Goal: Navigation & Orientation: Find specific page/section

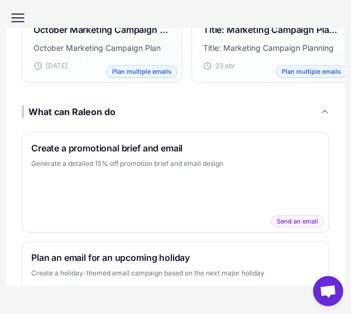
scroll to position [618, 0]
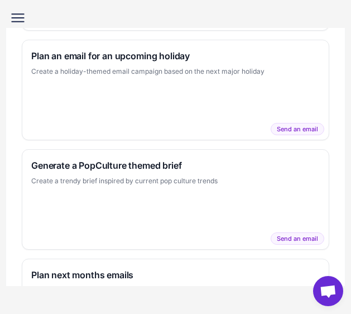
click at [26, 19] on icon at bounding box center [18, 18] width 18 height 18
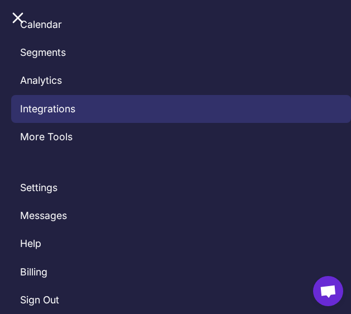
scroll to position [0, 0]
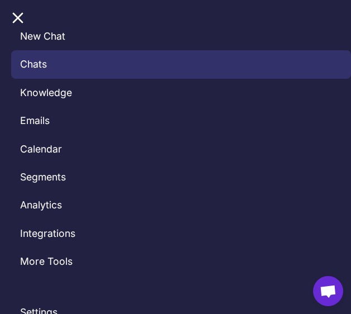
click at [43, 68] on link "Chats" at bounding box center [181, 64] width 340 height 28
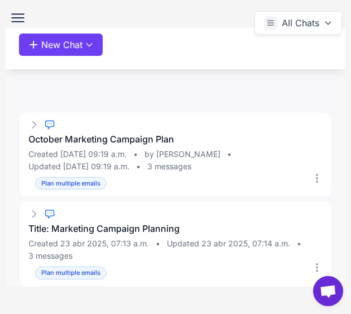
click at [11, 24] on icon at bounding box center [18, 18] width 18 height 18
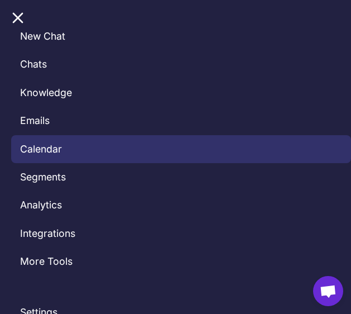
click at [49, 142] on link "Calendar" at bounding box center [181, 149] width 340 height 28
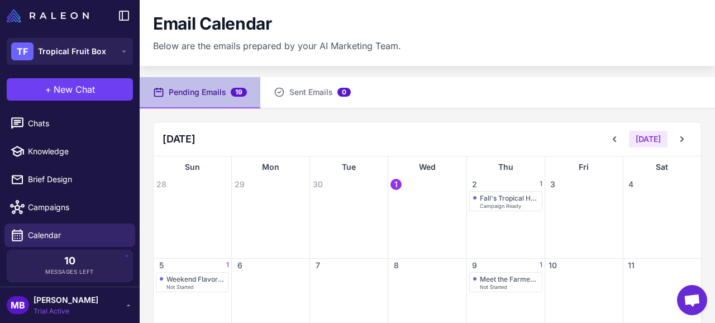
click at [69, 26] on div at bounding box center [70, 15] width 140 height 31
click at [77, 59] on div "TF Tropical Fruit Box" at bounding box center [58, 51] width 95 height 18
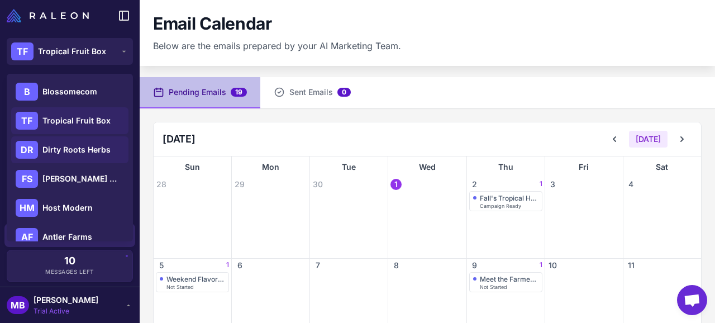
scroll to position [11, 0]
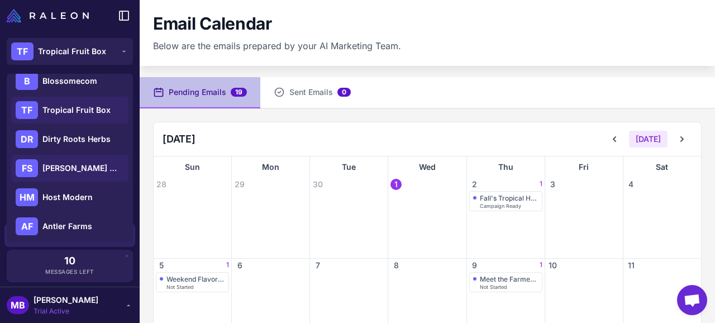
click at [71, 169] on span "[PERSON_NAME] Botanicals" at bounding box center [81, 168] width 78 height 12
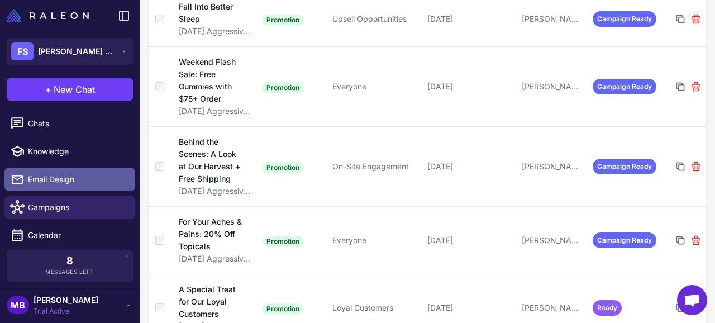
scroll to position [113, 0]
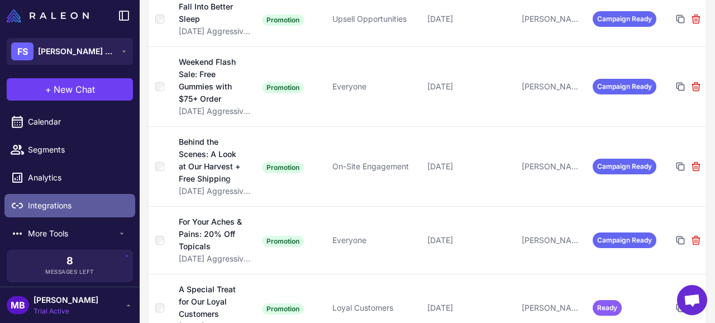
click at [67, 198] on link "Integrations" at bounding box center [69, 205] width 131 height 23
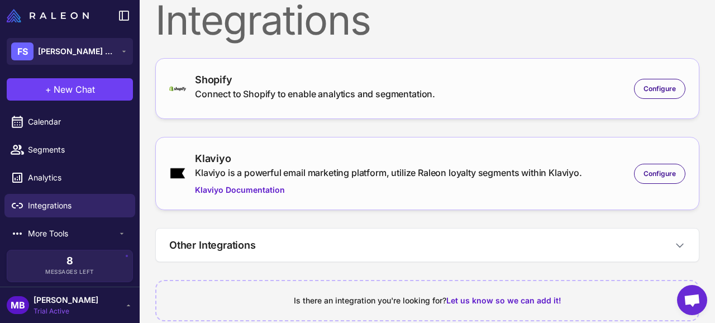
scroll to position [34, 0]
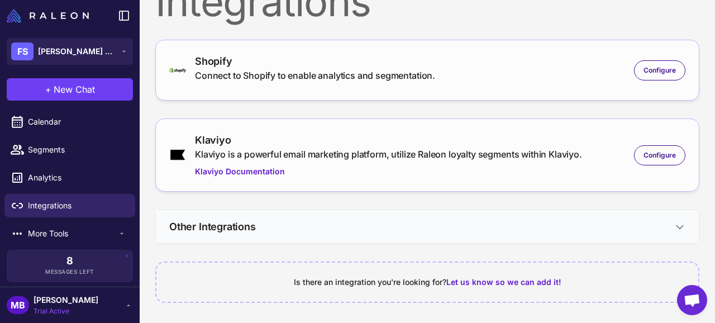
click at [564, 232] on button "Other Integrations" at bounding box center [427, 226] width 543 height 33
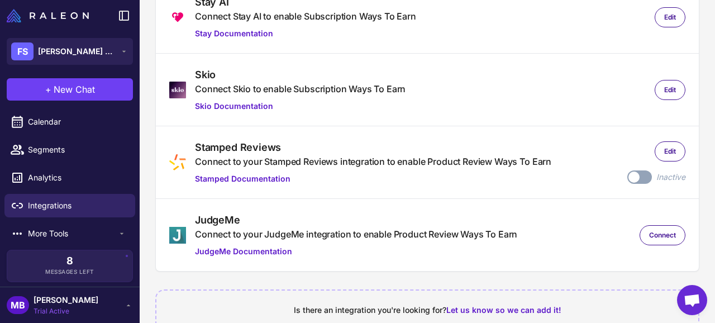
scroll to position [542, 0]
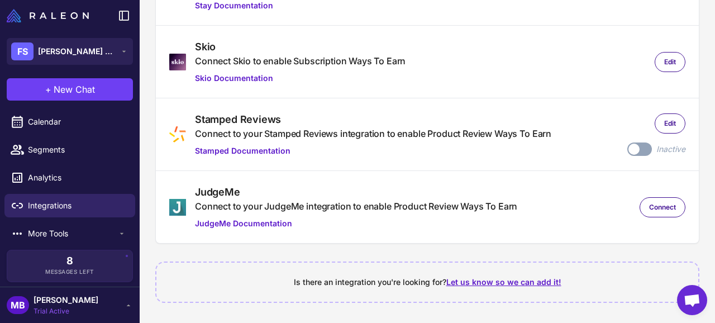
click at [490, 282] on span "Let us know so we can add it!" at bounding box center [503, 281] width 115 height 9
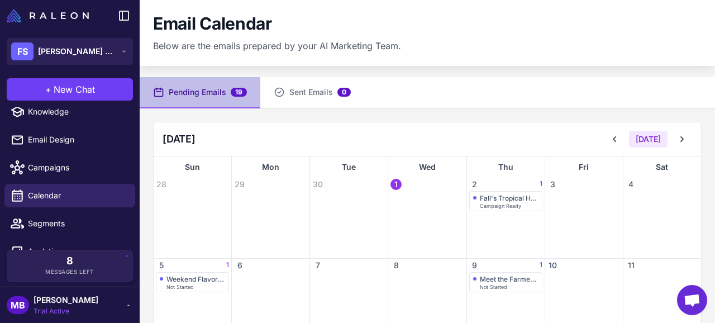
scroll to position [50, 0]
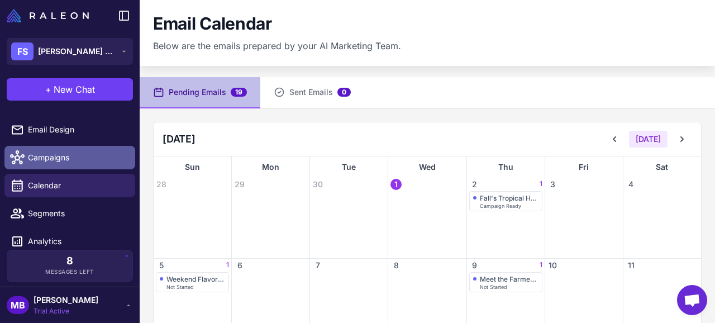
click at [66, 161] on span "Campaigns" at bounding box center [77, 157] width 98 height 12
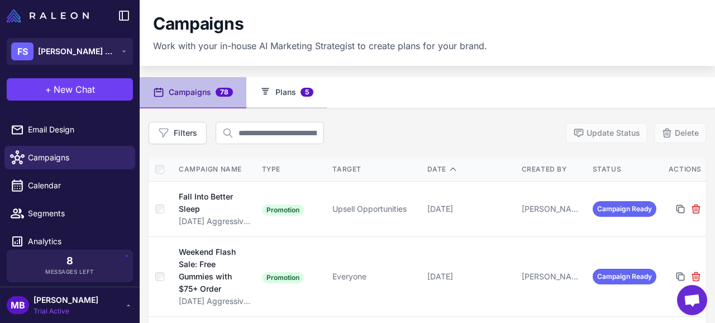
click at [274, 94] on button "Plans 5" at bounding box center [286, 92] width 80 height 31
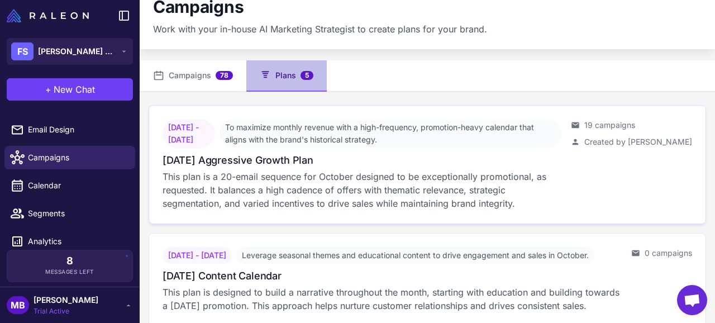
scroll to position [17, 0]
click at [267, 152] on h3 "October 2025 Aggressive Growth Plan" at bounding box center [238, 159] width 151 height 15
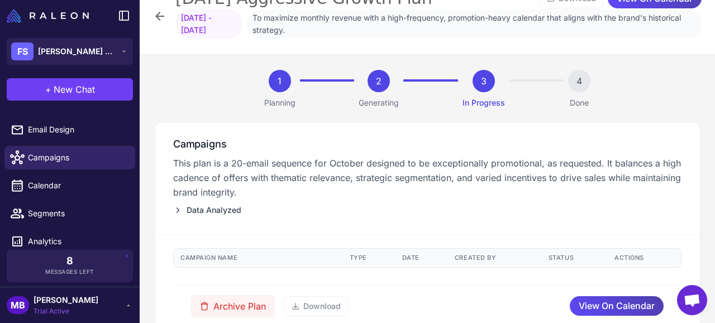
scroll to position [58, 0]
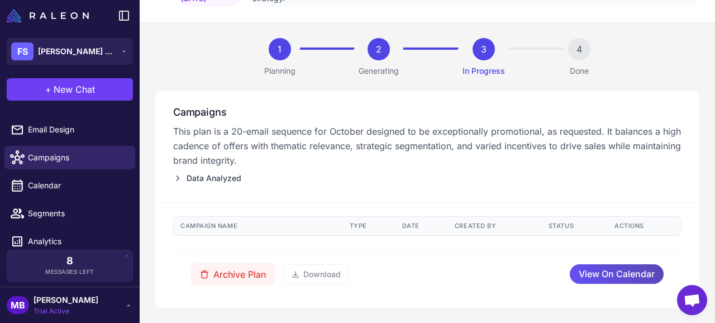
click at [613, 275] on span "View On Calendar" at bounding box center [617, 274] width 76 height 20
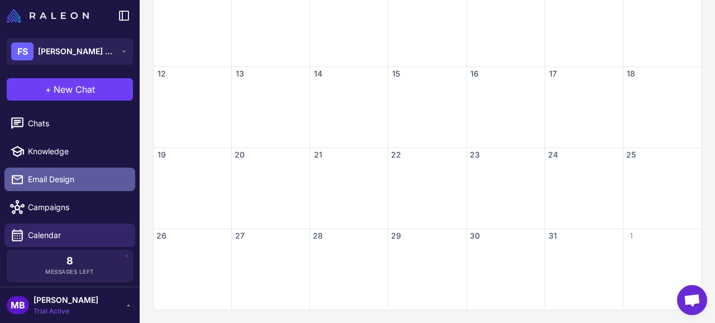
click at [67, 179] on span "Email Design" at bounding box center [77, 179] width 98 height 12
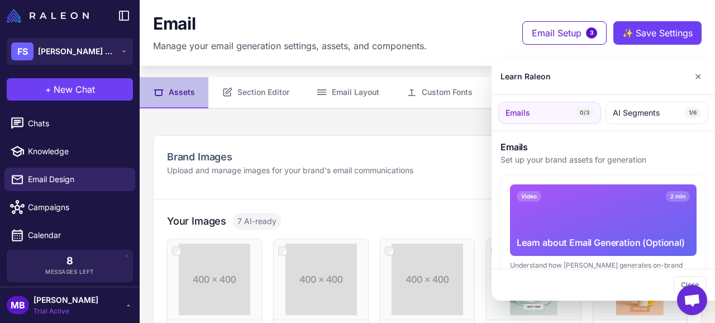
click at [54, 210] on div at bounding box center [357, 161] width 715 height 323
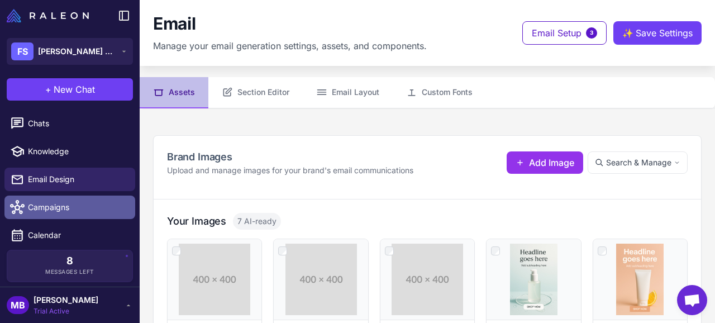
click at [61, 207] on span "Campaigns" at bounding box center [77, 207] width 98 height 12
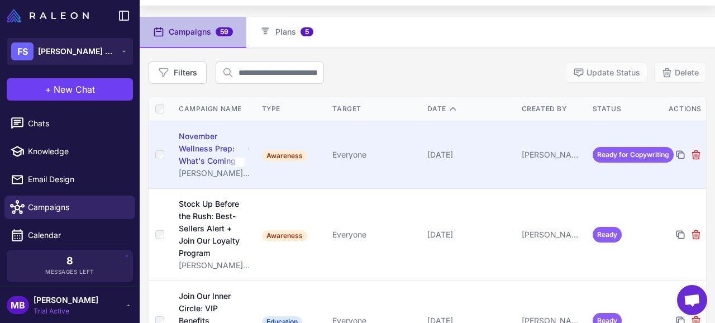
scroll to position [65, 0]
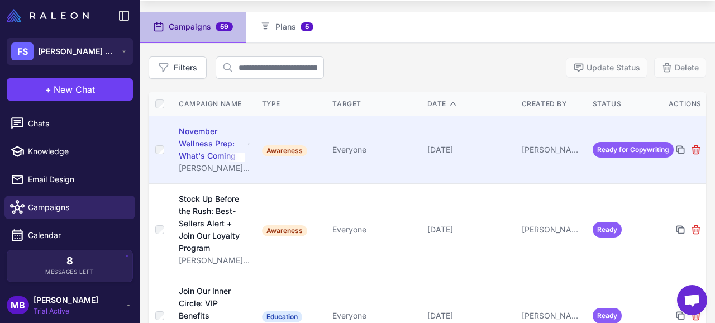
click at [213, 147] on div "November Wellness Prep: What's Coming" at bounding box center [212, 143] width 66 height 37
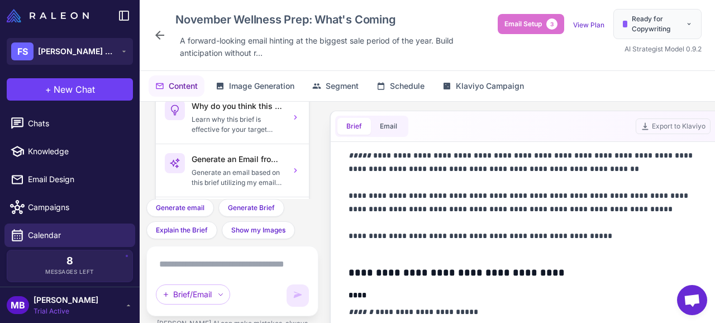
scroll to position [305, 0]
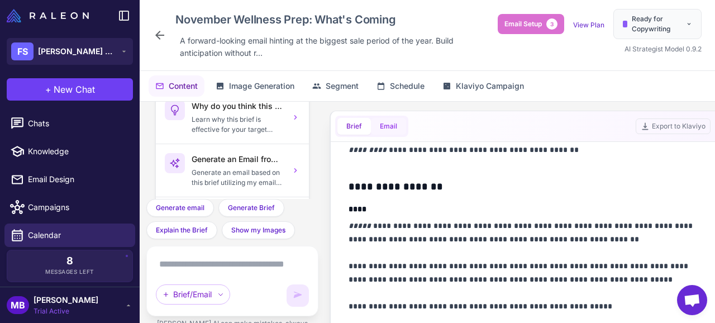
click at [384, 129] on button "Email" at bounding box center [388, 126] width 35 height 17
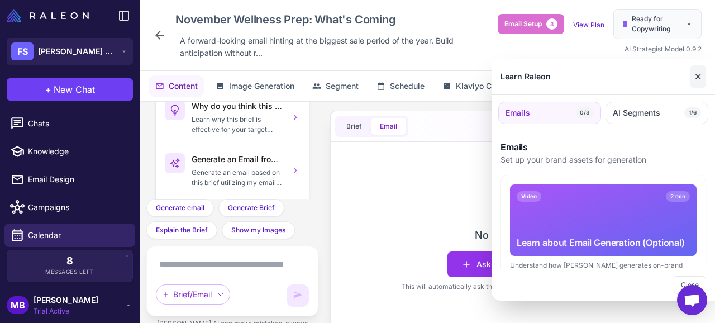
click at [698, 70] on button "✕" at bounding box center [698, 76] width 16 height 22
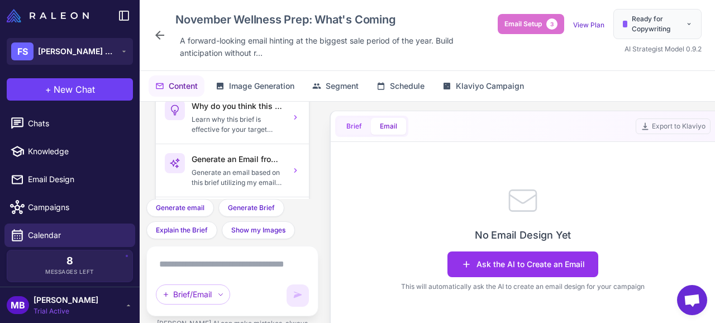
click at [358, 122] on button "Brief" at bounding box center [354, 126] width 34 height 17
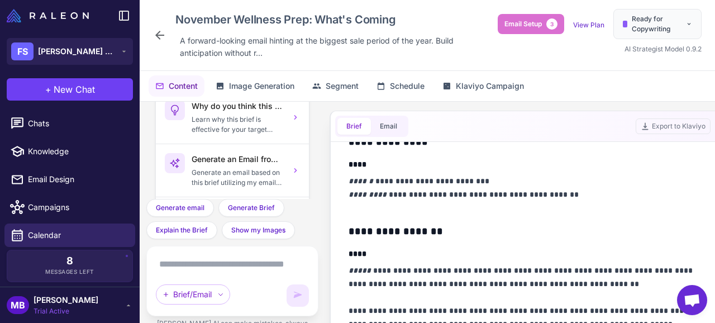
scroll to position [262, 0]
